Goal: Information Seeking & Learning: Learn about a topic

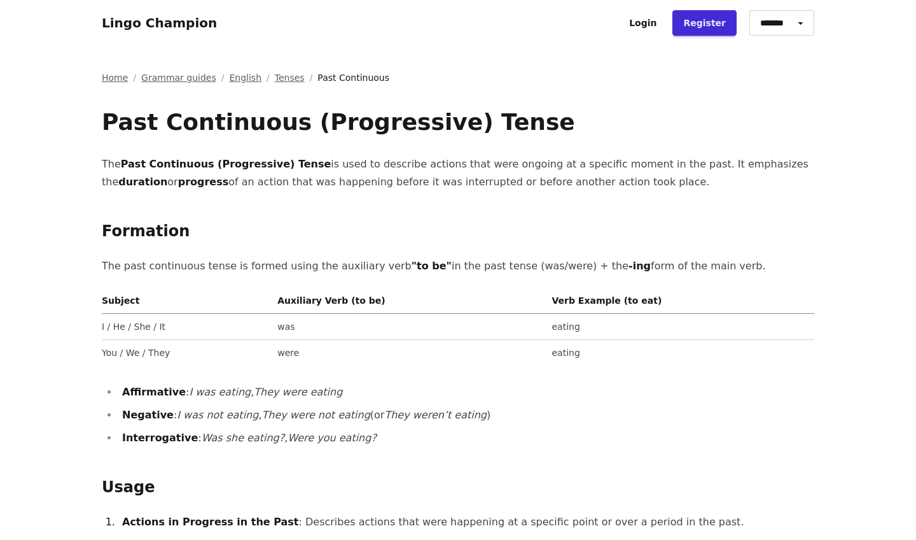
click at [275, 79] on link "Tenses" at bounding box center [290, 77] width 30 height 13
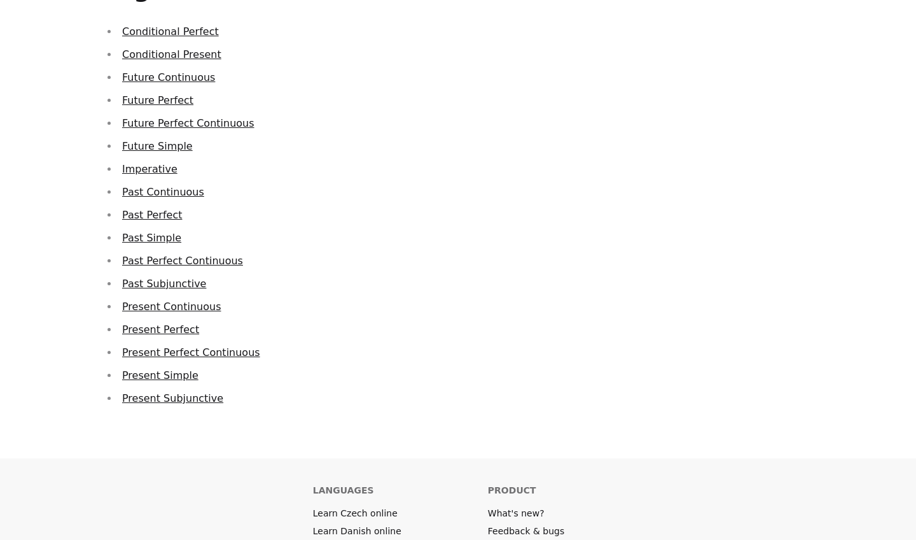
scroll to position [133, 0]
click at [185, 302] on link "Present Continuous" at bounding box center [171, 306] width 99 height 12
click at [150, 399] on link "Present Subjunctive" at bounding box center [172, 397] width 101 height 12
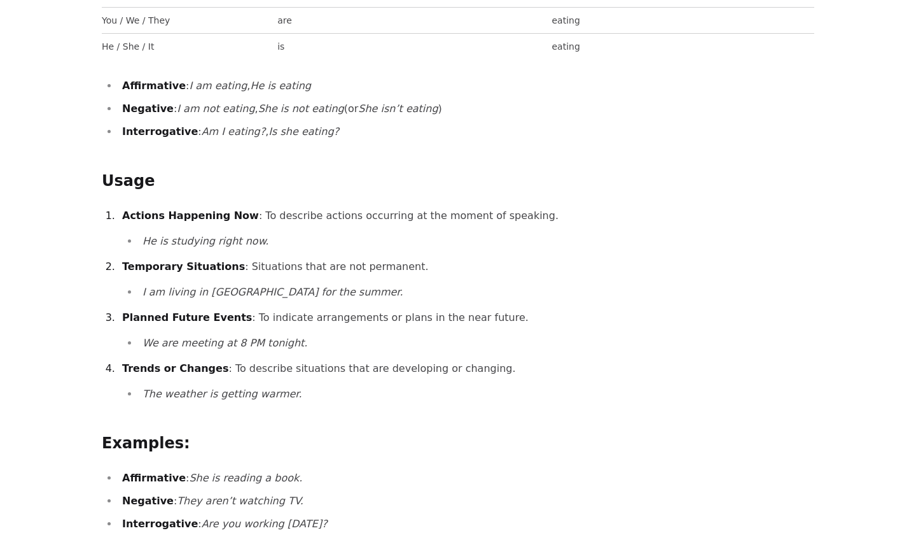
scroll to position [209, 0]
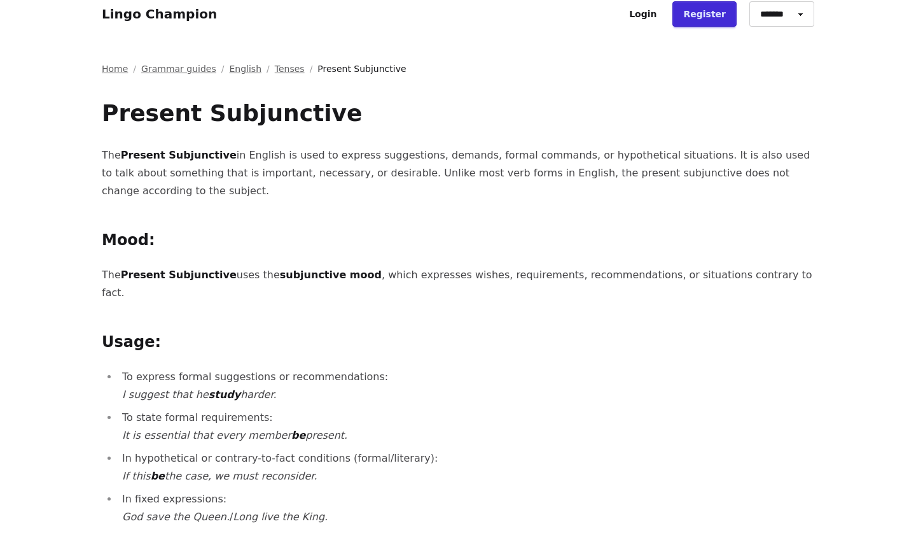
scroll to position [3, 0]
